Goal: Task Accomplishment & Management: Manage account settings

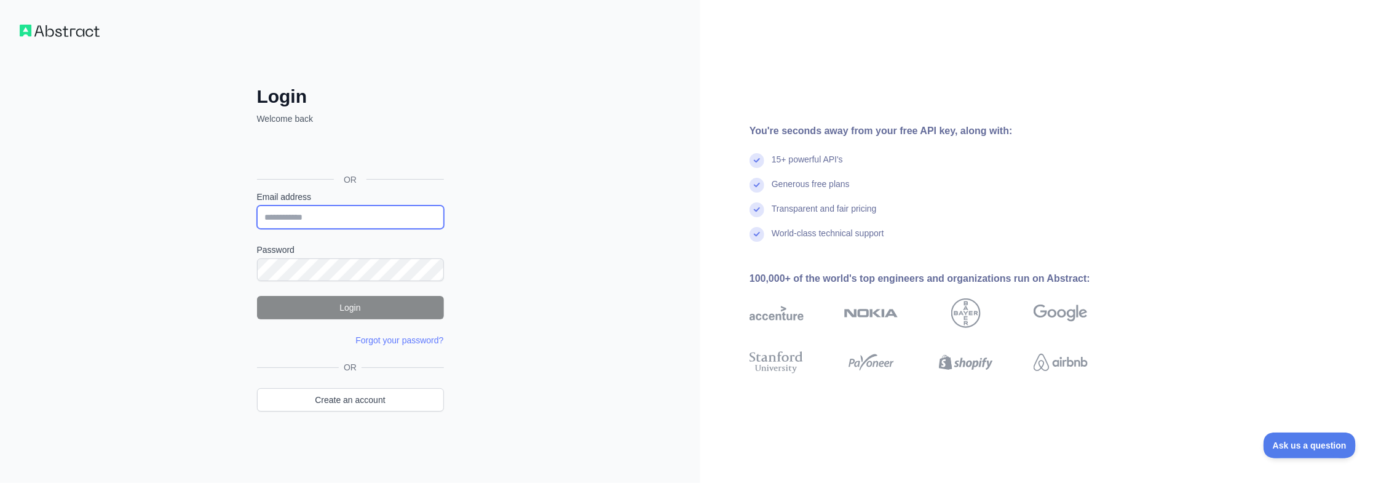
type input "**********"
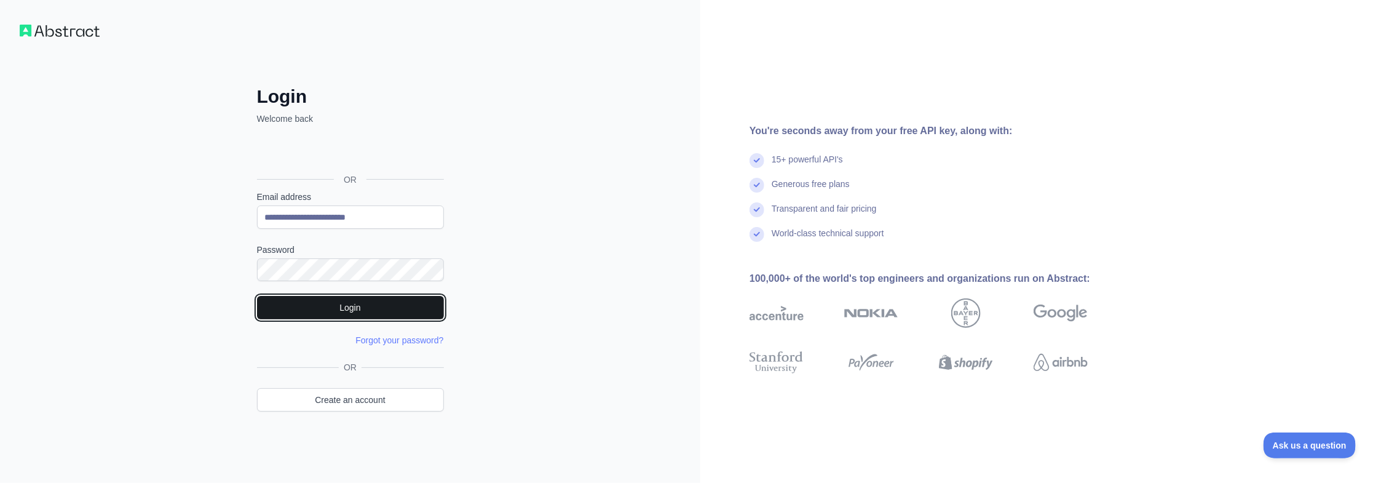
click at [343, 308] on button "Login" at bounding box center [350, 307] width 187 height 23
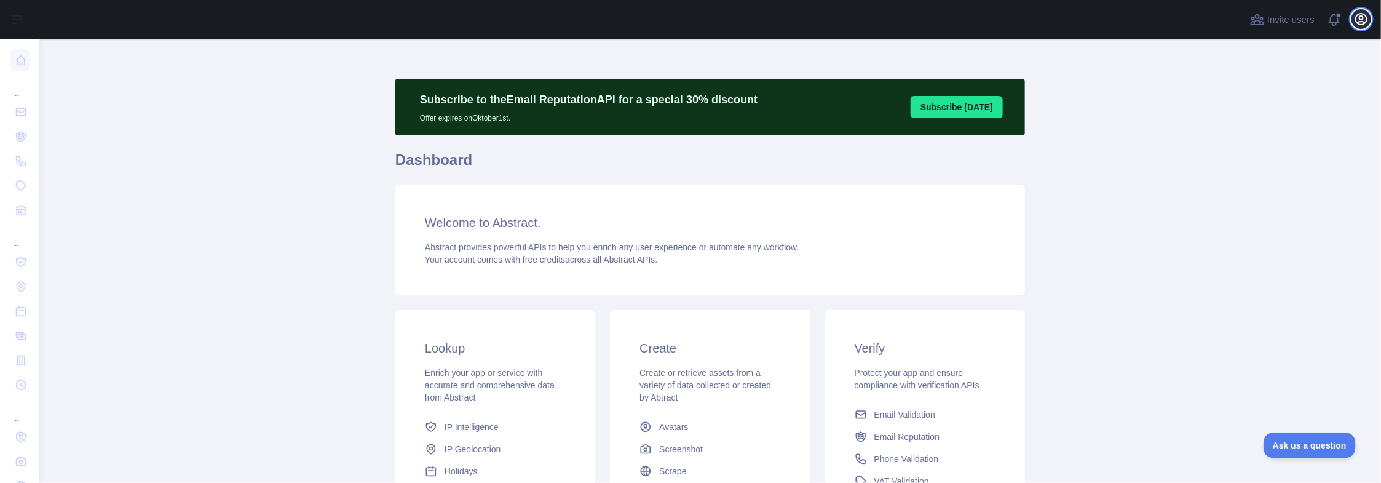
click at [1357, 17] on icon "button" at bounding box center [1361, 19] width 11 height 11
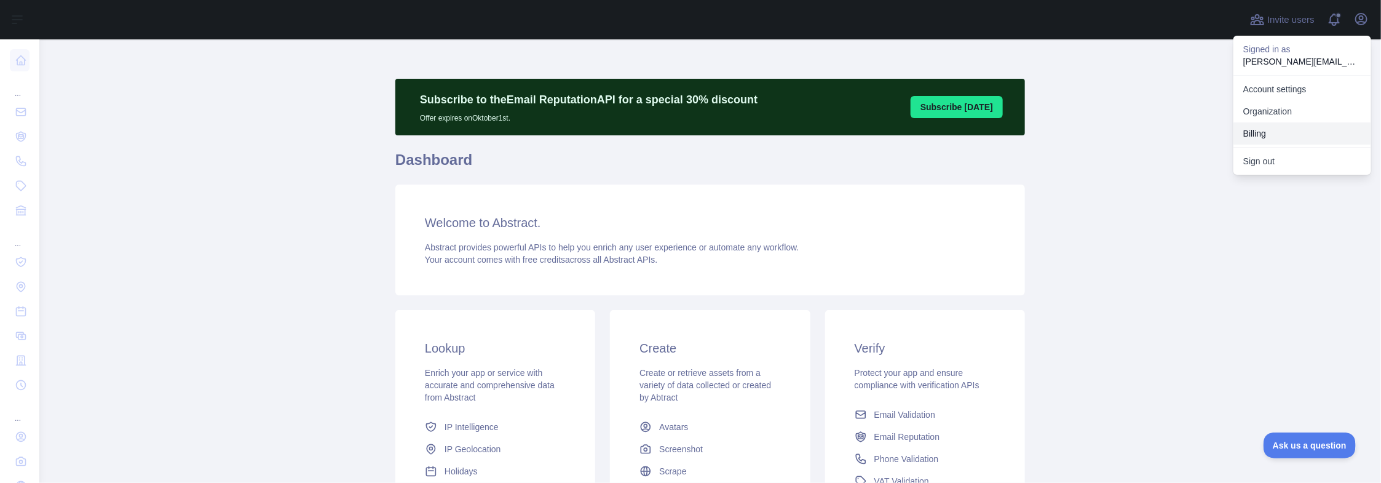
click at [1254, 133] on button "Billing" at bounding box center [1303, 133] width 138 height 22
